Goal: Information Seeking & Learning: Learn about a topic

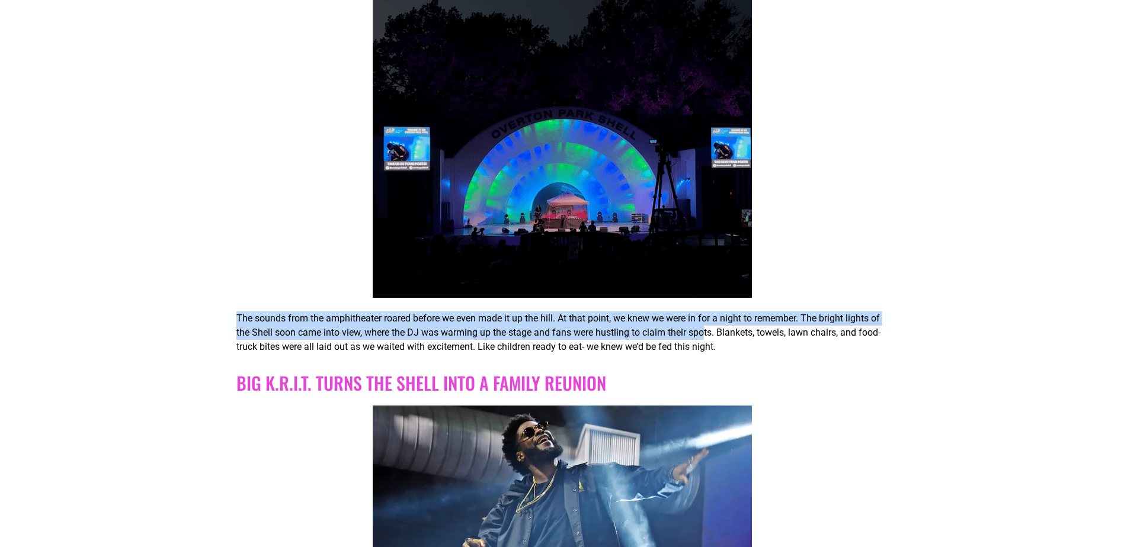
drag, startPoint x: 302, startPoint y: 320, endPoint x: 714, endPoint y: 332, distance: 411.9
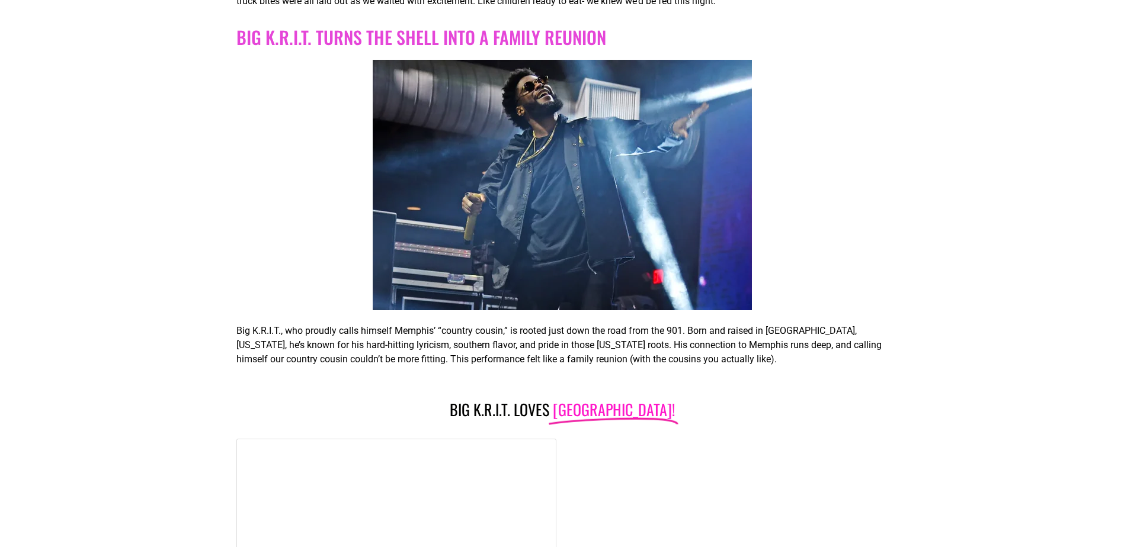
scroll to position [889, 0]
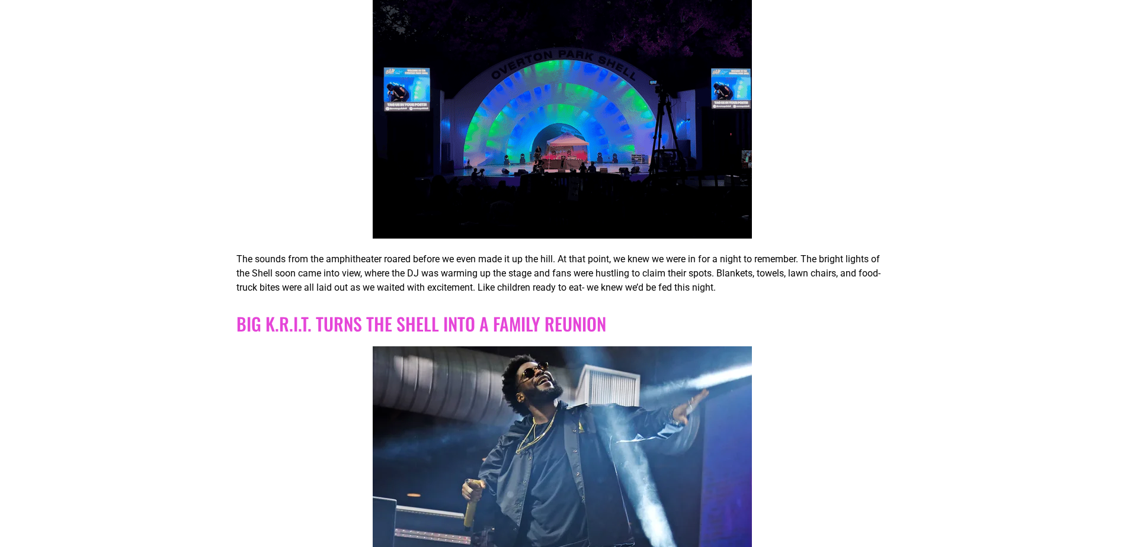
click at [734, 269] on p "The sounds from the amphitheater roared before we even made it up the hill. At …" at bounding box center [561, 273] width 650 height 43
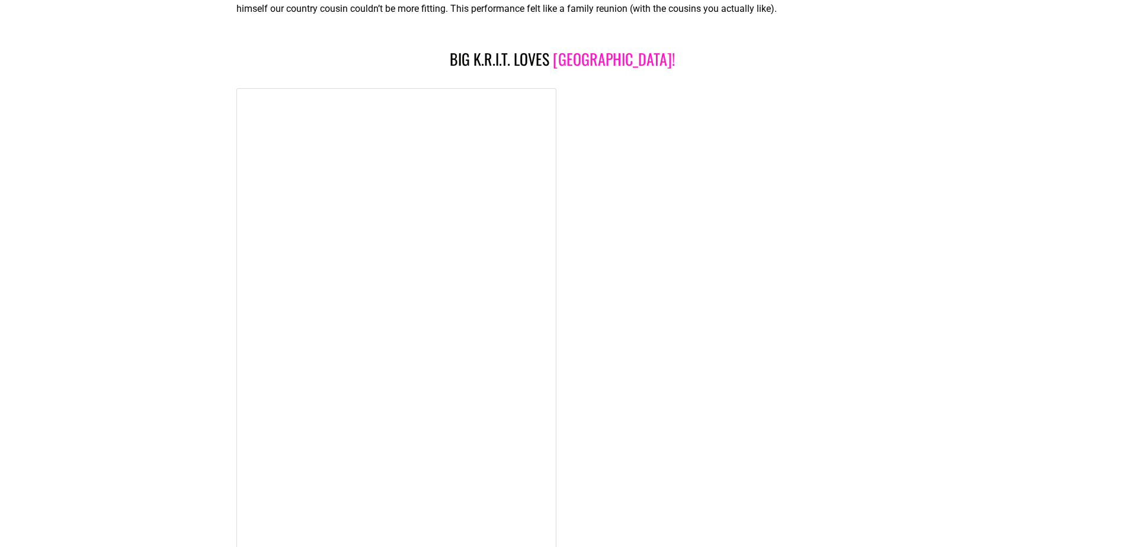
scroll to position [0, 0]
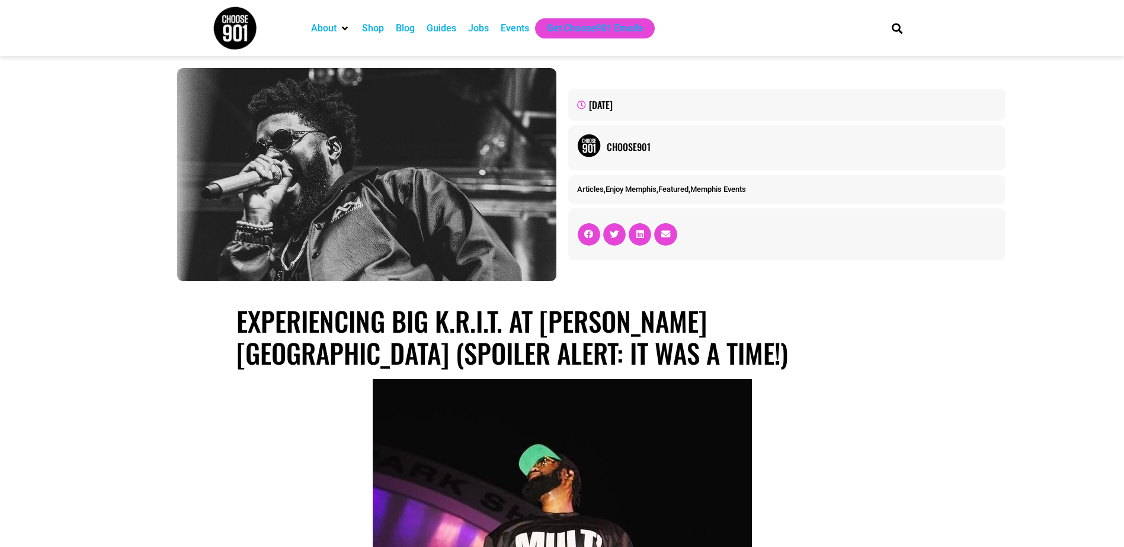
drag, startPoint x: 809, startPoint y: 361, endPoint x: 642, endPoint y: 51, distance: 352.2
drag, startPoint x: 715, startPoint y: 370, endPoint x: 595, endPoint y: 86, distance: 307.6
click at [631, 142] on div "Choose901" at bounding box center [802, 147] width 390 height 14
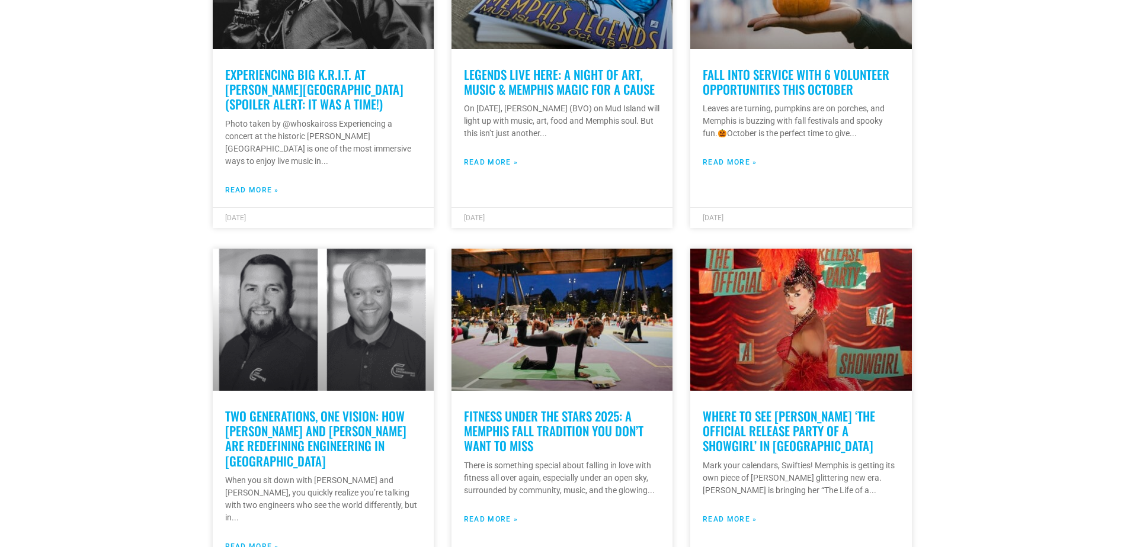
scroll to position [1777, 0]
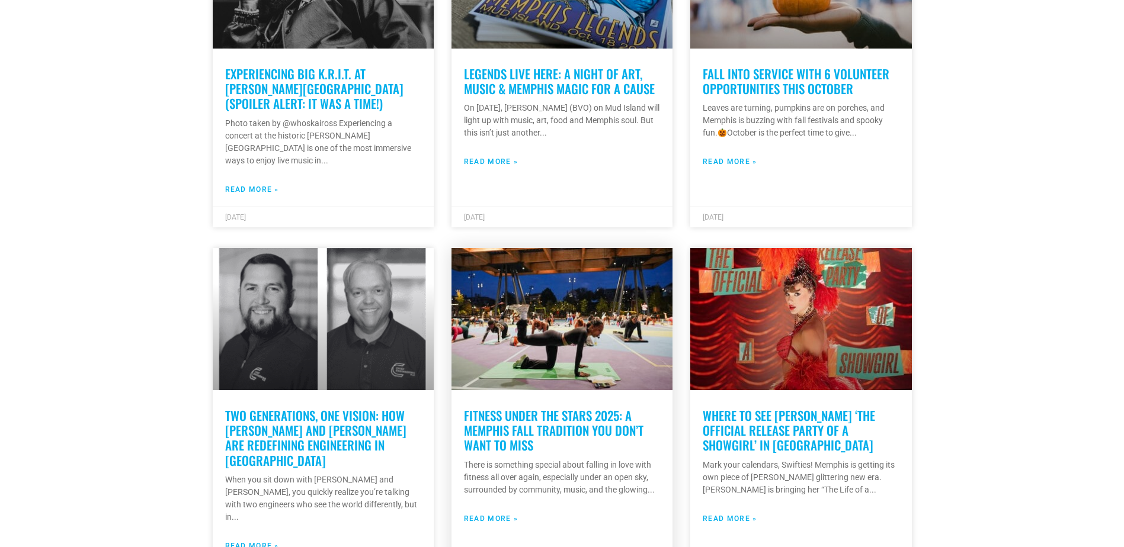
click at [518, 406] on link "Fitness Under the Stars 2025: A Memphis Fall Tradition You Don’t Want to Miss" at bounding box center [553, 430] width 179 height 48
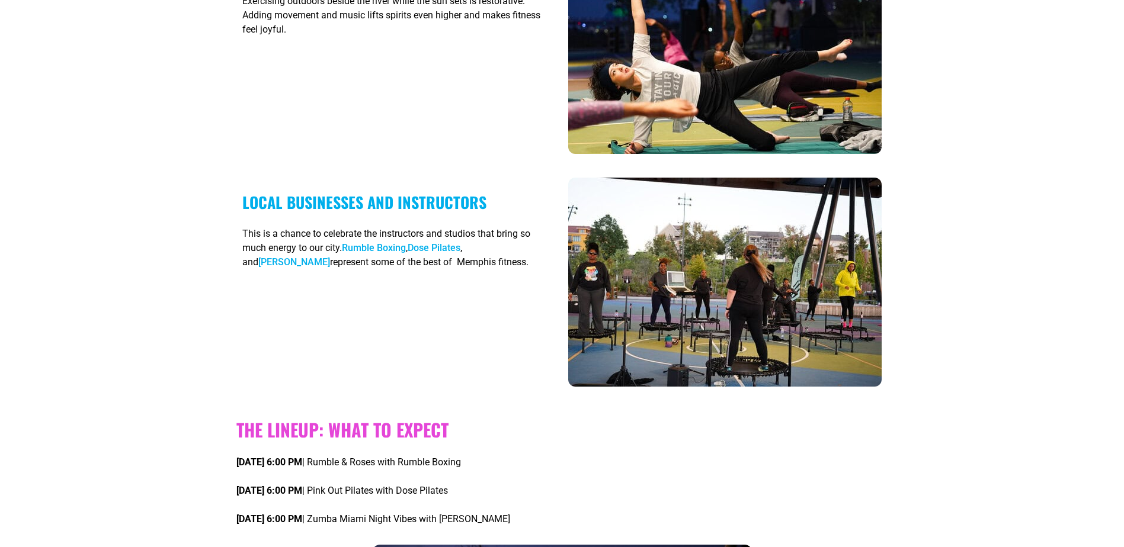
scroll to position [829, 0]
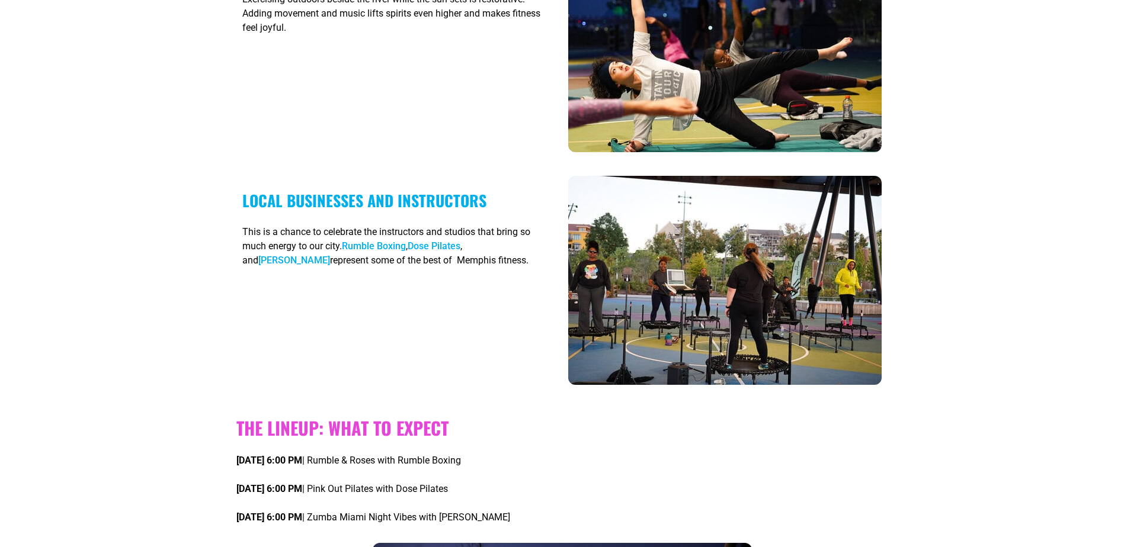
drag, startPoint x: 491, startPoint y: 342, endPoint x: 461, endPoint y: 312, distance: 42.3
drag, startPoint x: 461, startPoint y: 312, endPoint x: 153, endPoint y: 144, distance: 350.5
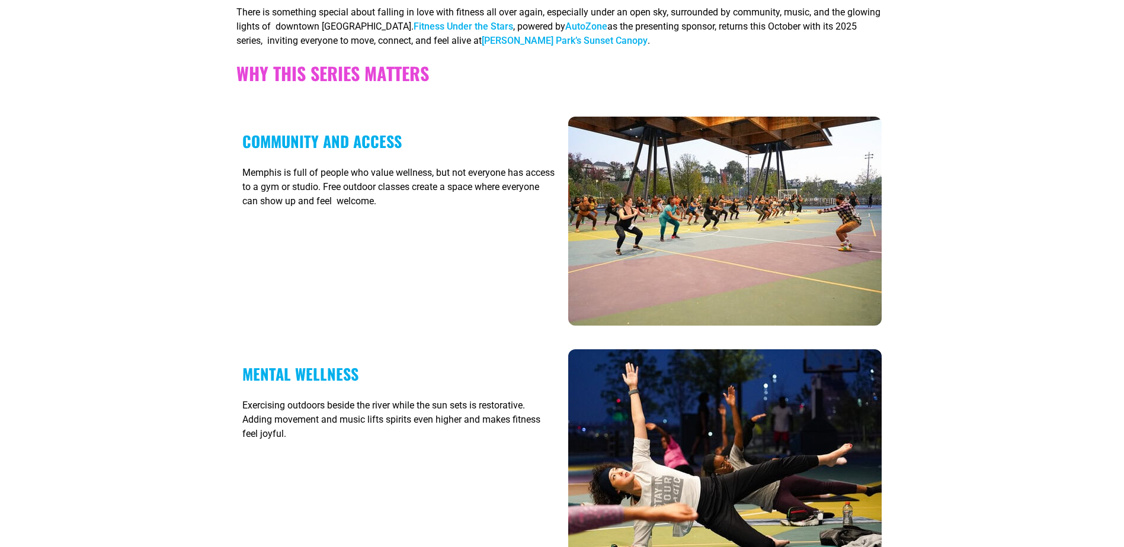
scroll to position [0, 0]
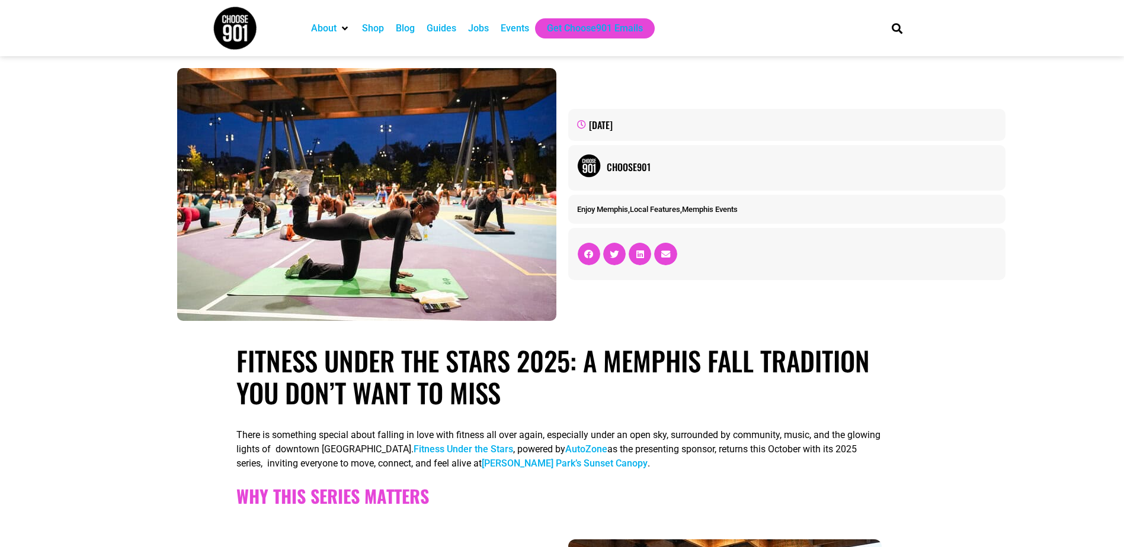
drag, startPoint x: 328, startPoint y: 286, endPoint x: 329, endPoint y: 102, distance: 183.6
click at [239, 32] on img at bounding box center [235, 28] width 44 height 44
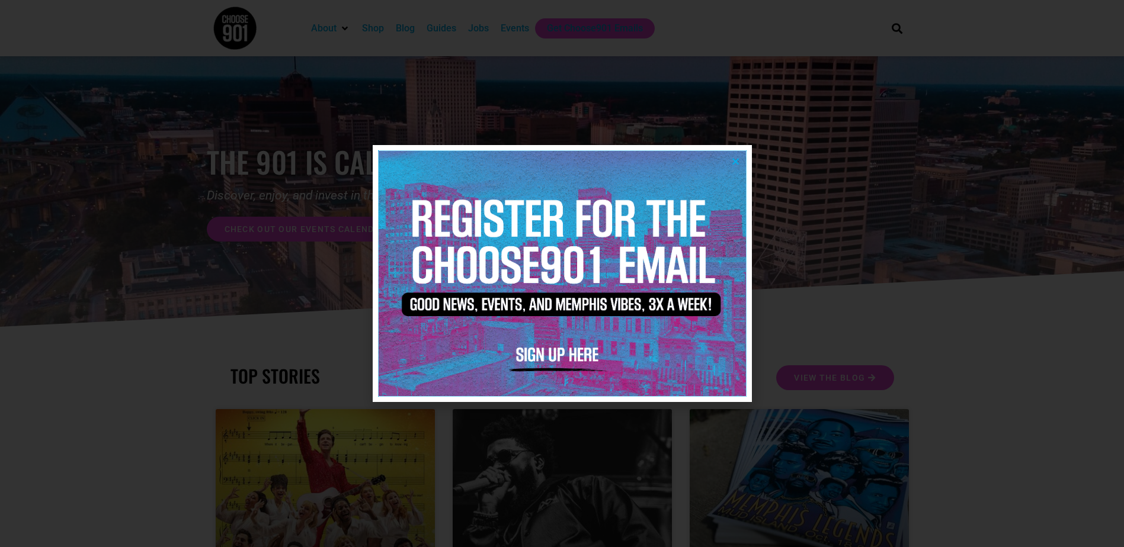
click at [730, 161] on div at bounding box center [562, 273] width 379 height 256
click at [739, 165] on icon "Close" at bounding box center [735, 161] width 9 height 9
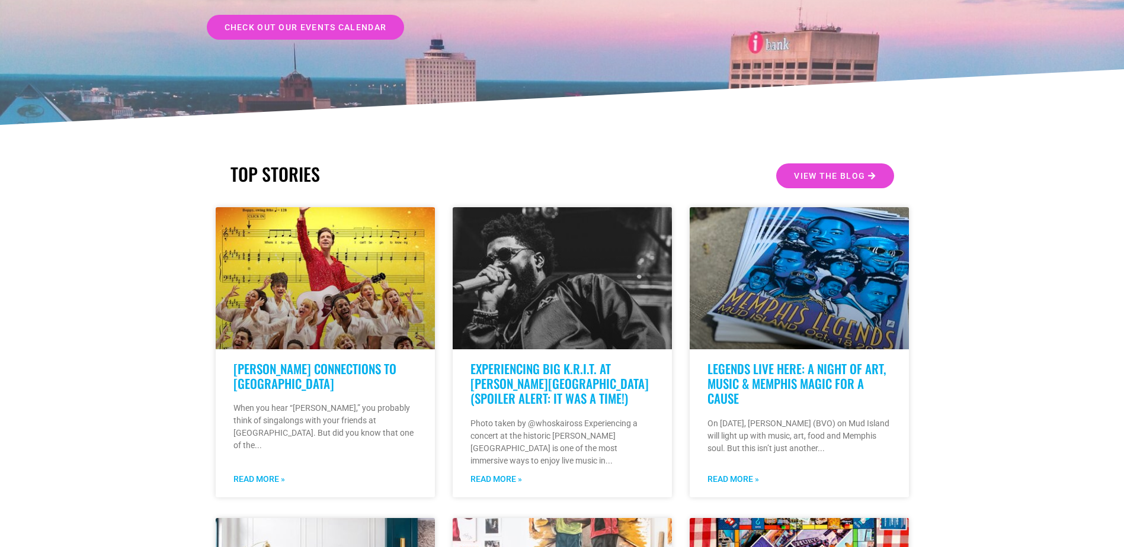
scroll to position [59, 0]
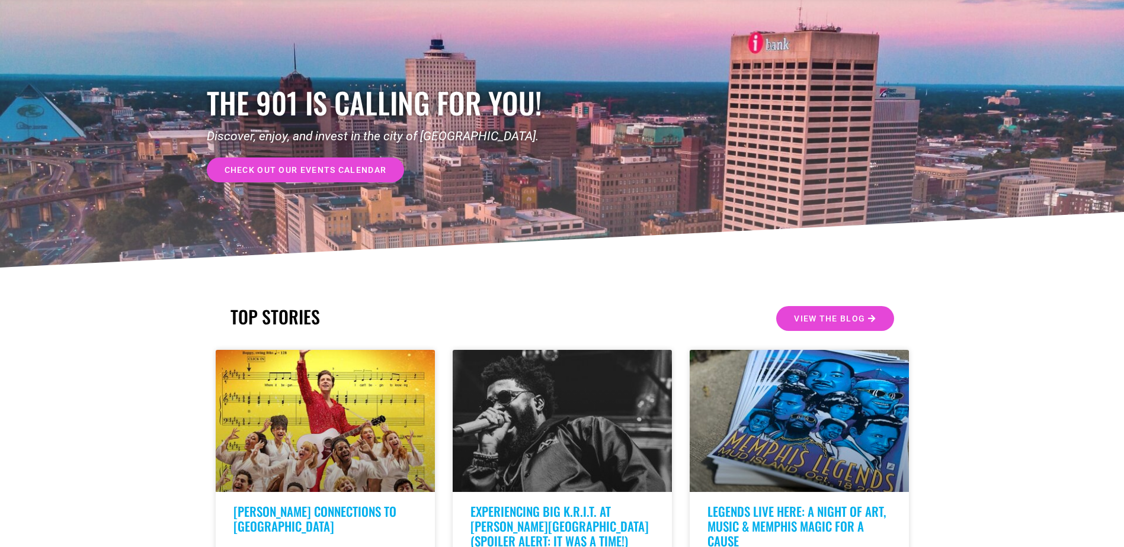
click at [343, 171] on span "check out our events calendar" at bounding box center [306, 170] width 162 height 8
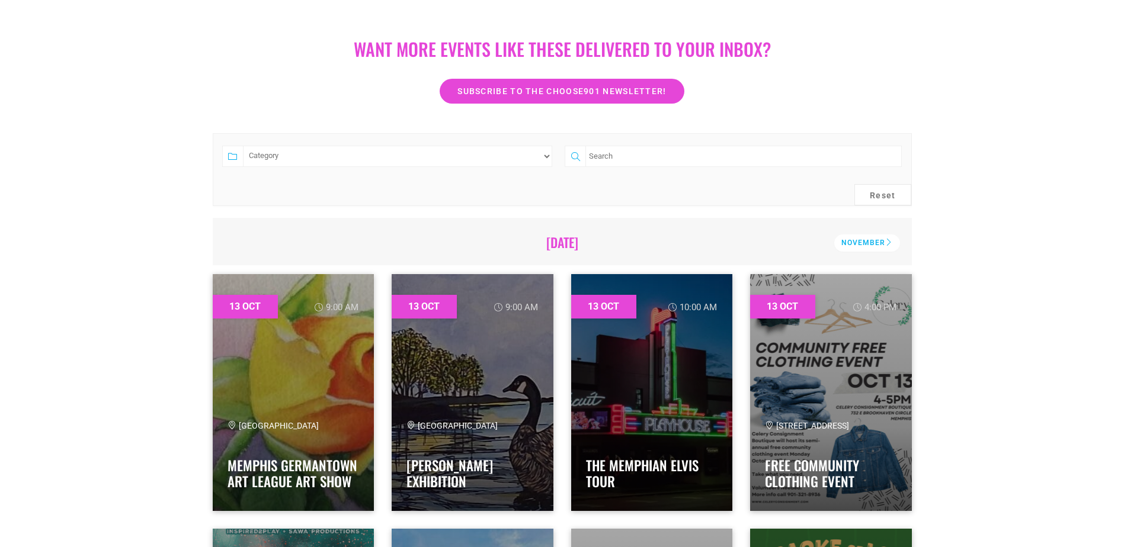
scroll to position [355, 0]
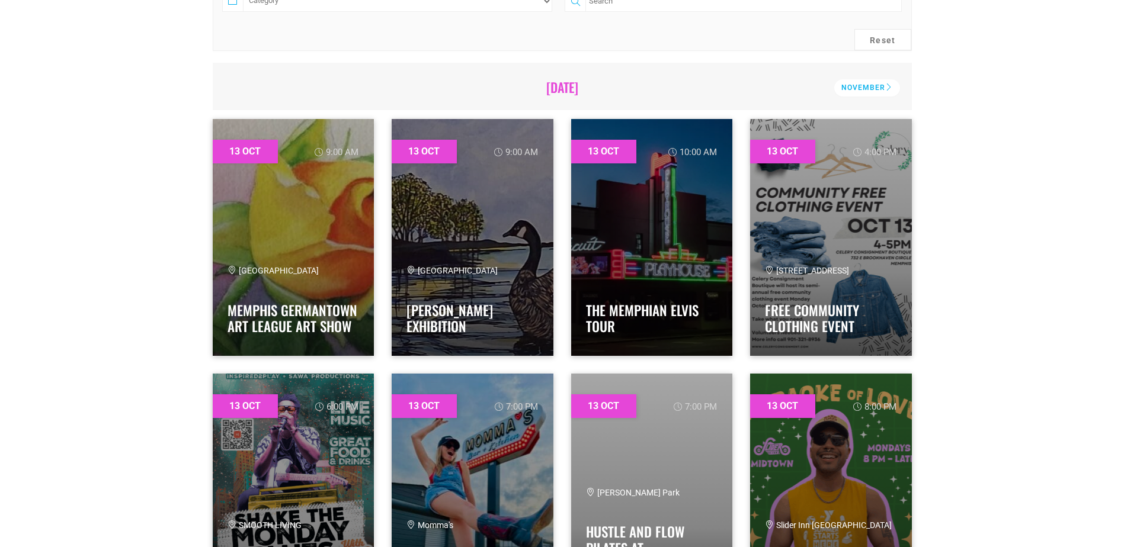
drag, startPoint x: 538, startPoint y: 293, endPoint x: 146, endPoint y: 218, distance: 399.3
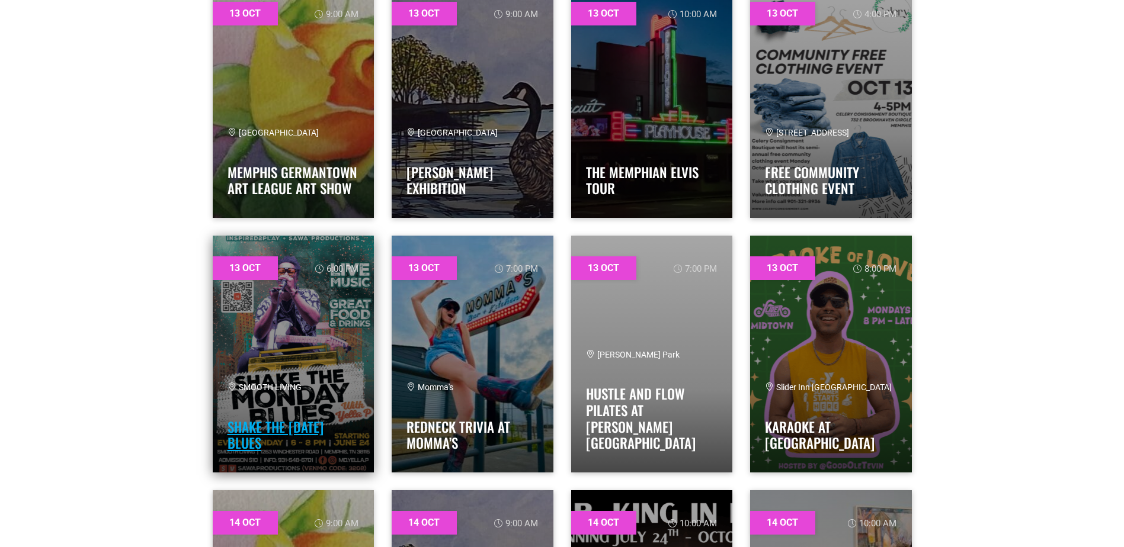
scroll to position [652, 0]
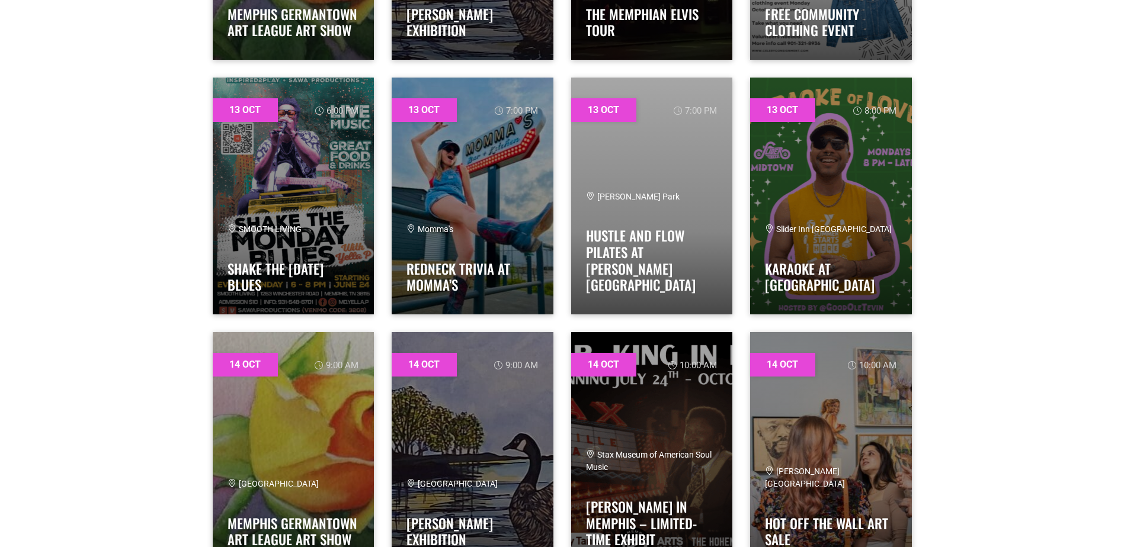
drag, startPoint x: 458, startPoint y: 153, endPoint x: 155, endPoint y: 174, distance: 304.0
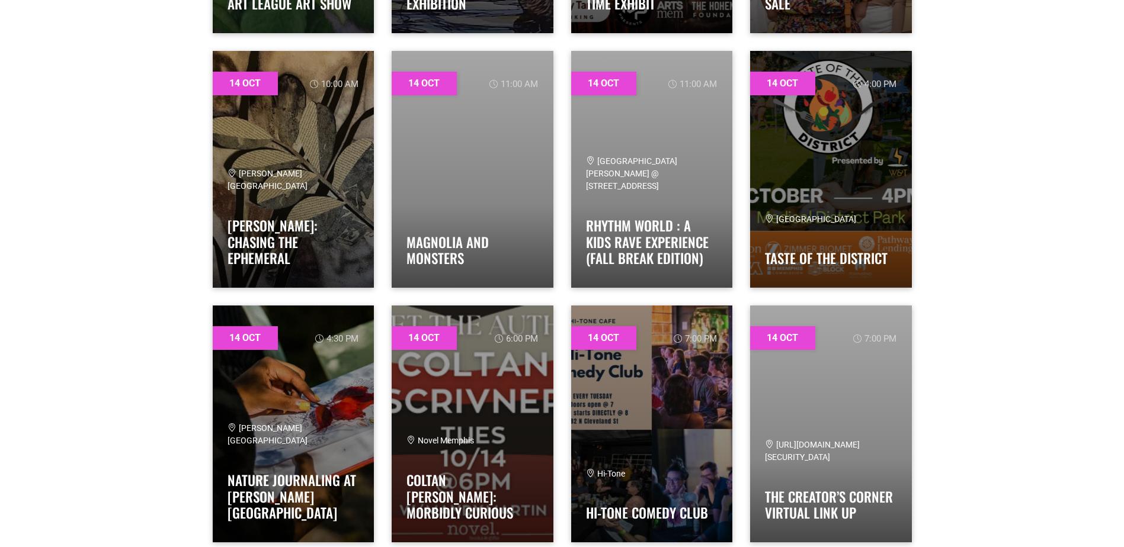
scroll to position [1185, 0]
